Goal: Transaction & Acquisition: Purchase product/service

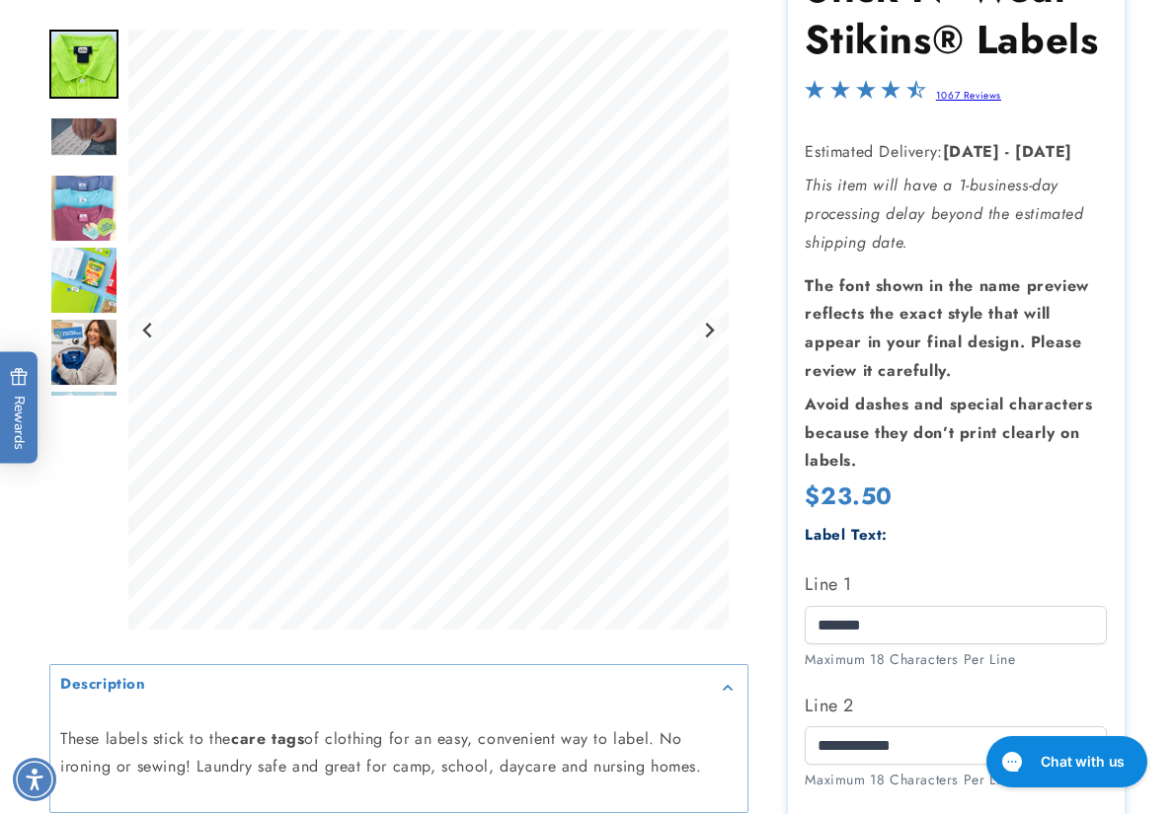
click at [1171, 147] on div at bounding box center [587, 647] width 1174 height 1404
